Goal: Find specific page/section: Find specific page/section

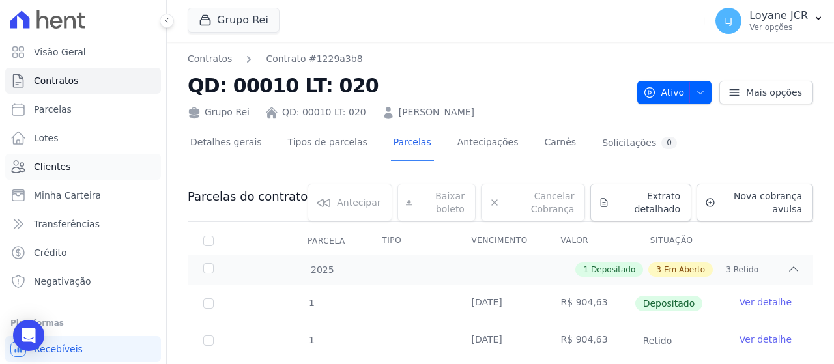
click at [81, 170] on link "Clientes" at bounding box center [83, 167] width 156 height 26
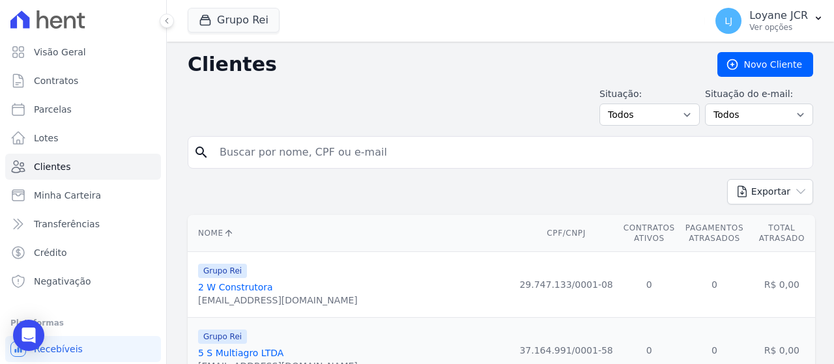
click at [366, 161] on input "search" at bounding box center [510, 152] width 596 height 26
drag, startPoint x: 366, startPoint y: 161, endPoint x: 329, endPoint y: 156, distance: 37.5
click at [329, 156] on input "search" at bounding box center [510, 152] width 596 height 26
paste input "[PERSON_NAME]"
type input "[PERSON_NAME]"
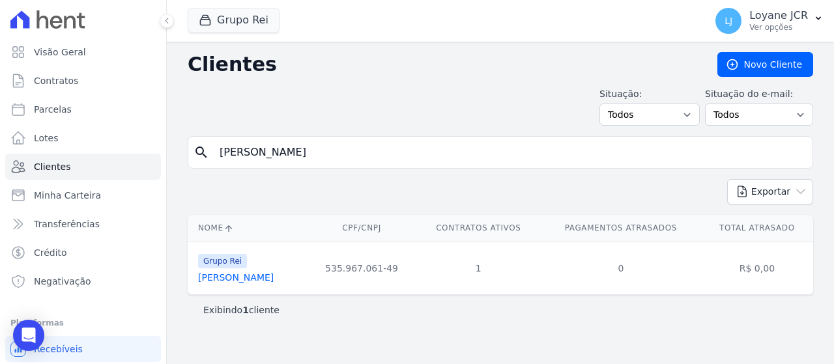
click at [274, 278] on link "[PERSON_NAME]" at bounding box center [236, 277] width 76 height 10
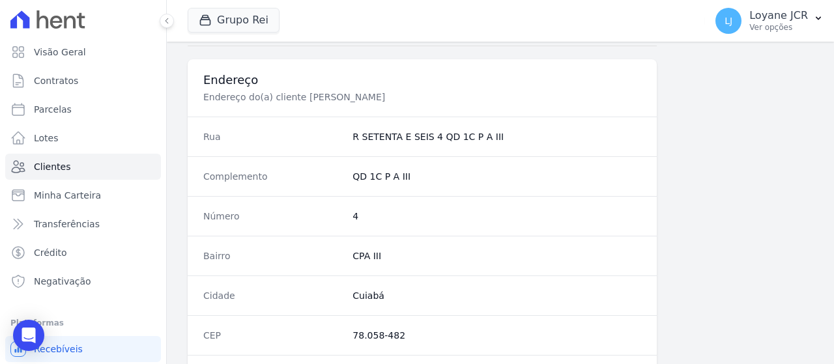
scroll to position [919, 0]
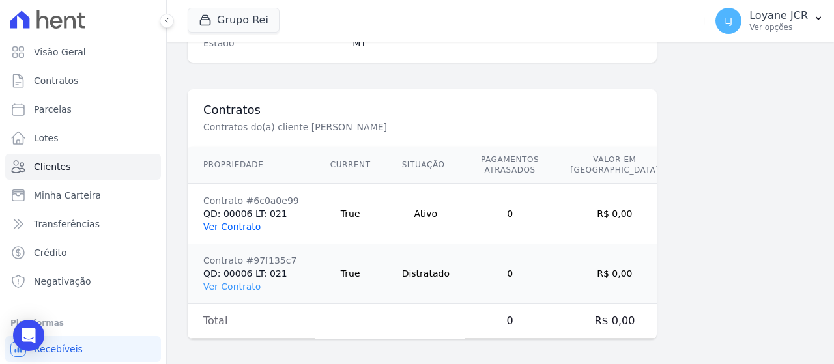
click at [242, 222] on link "Ver Contrato" at bounding box center [231, 227] width 57 height 10
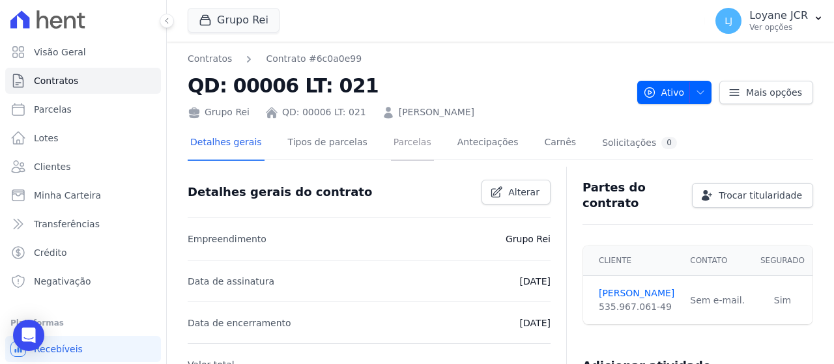
click at [391, 150] on link "Parcelas" at bounding box center [412, 143] width 43 height 35
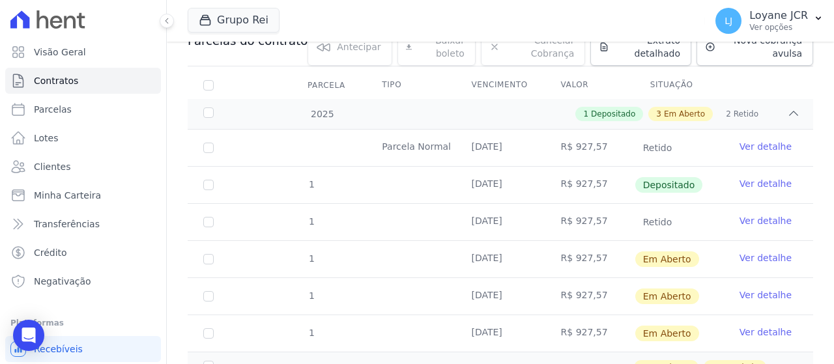
scroll to position [76, 0]
